Goal: Information Seeking & Learning: Learn about a topic

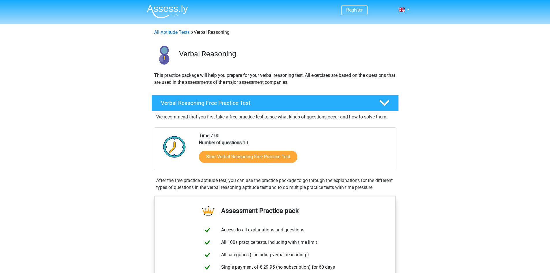
scroll to position [58, 0]
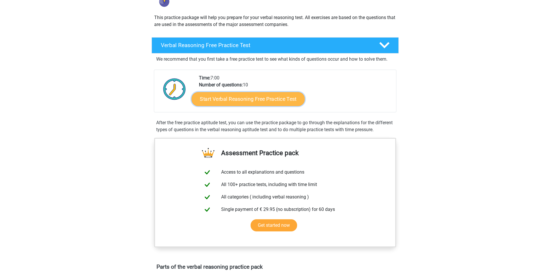
click at [244, 100] on link "Start Verbal Reasoning Free Practice Test" at bounding box center [248, 99] width 113 height 14
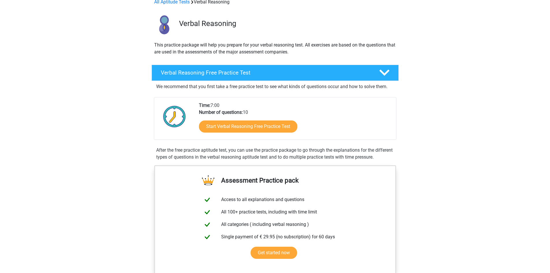
scroll to position [0, 0]
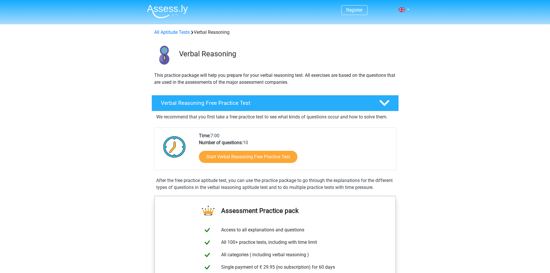
drag, startPoint x: 101, startPoint y: 51, endPoint x: 107, endPoint y: 30, distance: 21.2
click at [176, 36] on div "All Aptitude Tests Verbal Reasoning" at bounding box center [275, 32] width 247 height 7
click at [175, 32] on link "All Aptitude Tests" at bounding box center [172, 31] width 36 height 5
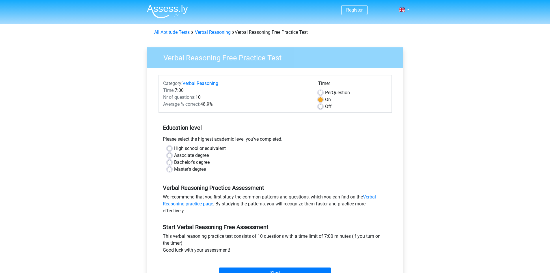
click at [174, 149] on label "High school or equivalent" at bounding box center [200, 148] width 52 height 7
click at [169, 149] on input "High school or equivalent" at bounding box center [169, 148] width 5 height 6
radio input "true"
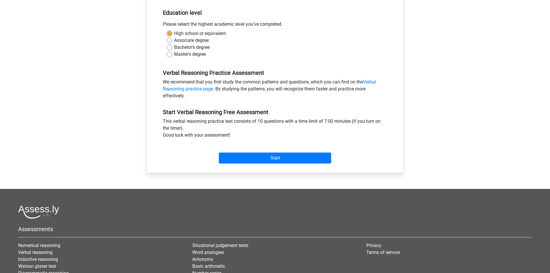
scroll to position [116, 0]
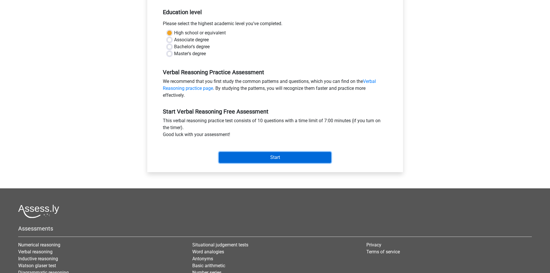
click at [259, 154] on input "Start" at bounding box center [275, 157] width 112 height 11
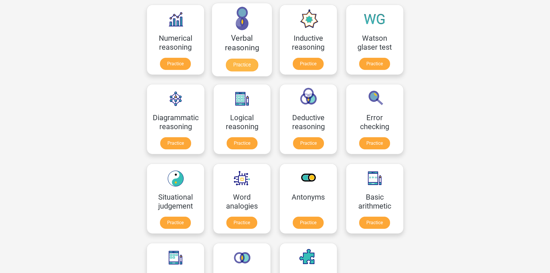
scroll to position [92, 0]
click at [173, 64] on link "Practice" at bounding box center [175, 65] width 32 height 13
